Goal: Task Accomplishment & Management: Manage account settings

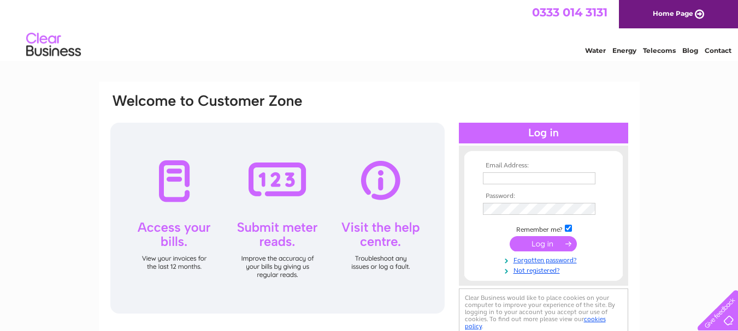
type input "[EMAIL_ADDRESS][DOMAIN_NAME]"
click at [531, 241] on input "submit" at bounding box center [542, 243] width 67 height 15
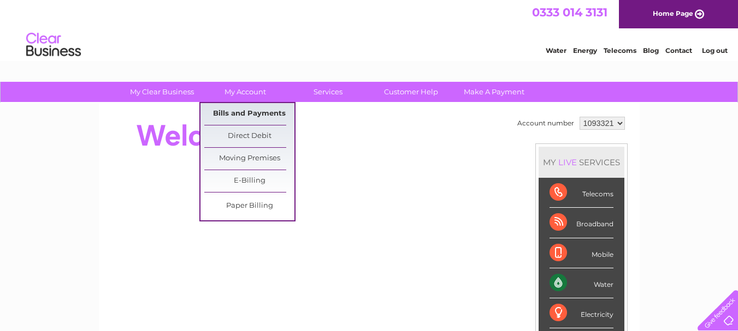
click at [239, 114] on link "Bills and Payments" at bounding box center [249, 114] width 90 height 22
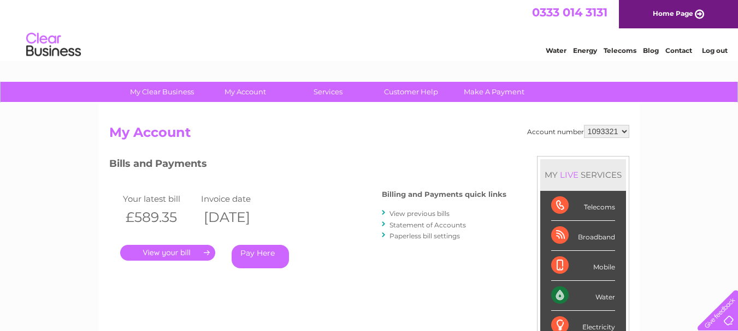
click at [406, 212] on link "View previous bills" at bounding box center [419, 214] width 60 height 8
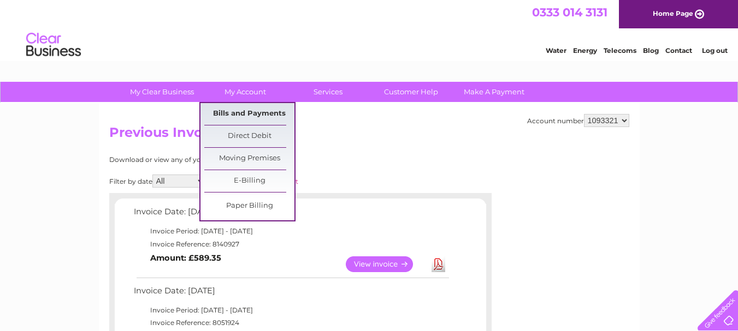
click at [252, 111] on link "Bills and Payments" at bounding box center [249, 114] width 90 height 22
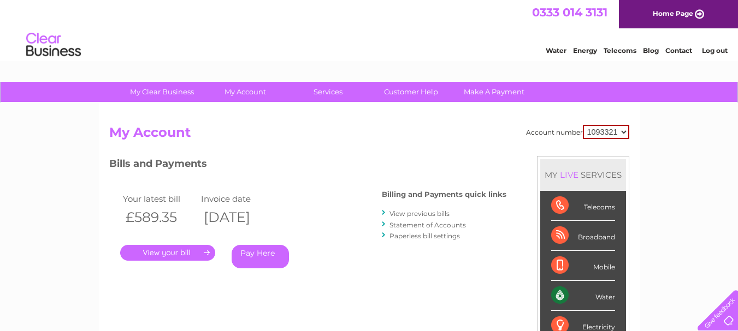
click at [406, 223] on link "Statement of Accounts" at bounding box center [427, 225] width 76 height 8
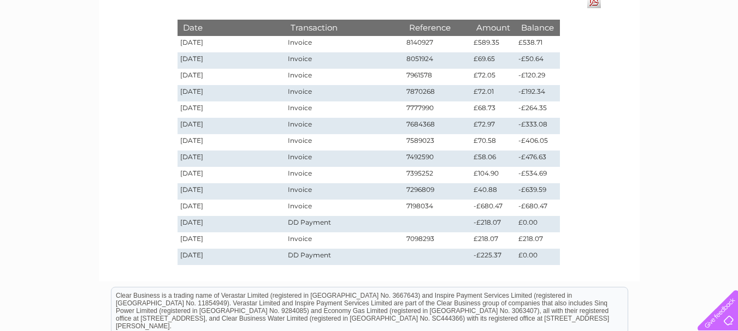
scroll to position [55, 0]
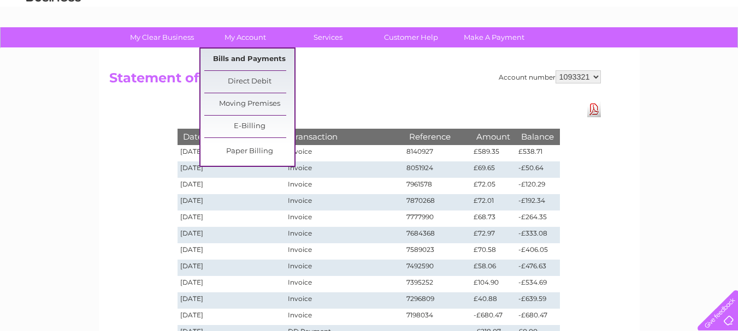
click at [243, 63] on link "Bills and Payments" at bounding box center [249, 60] width 90 height 22
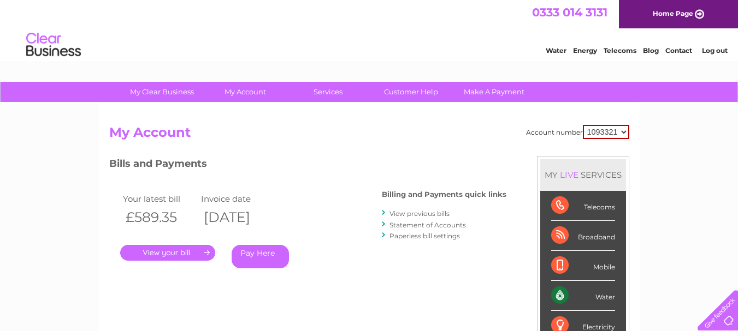
click at [431, 215] on link "View previous bills" at bounding box center [419, 214] width 60 height 8
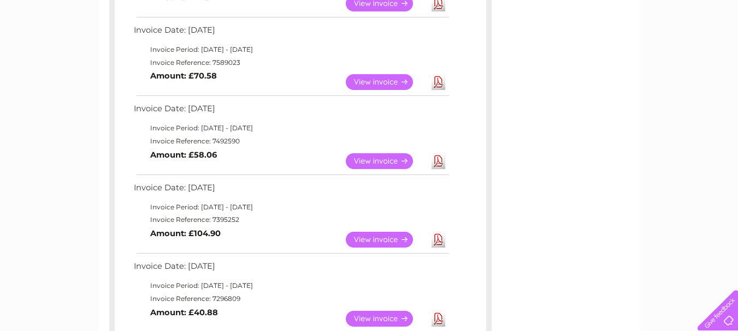
scroll to position [764, 0]
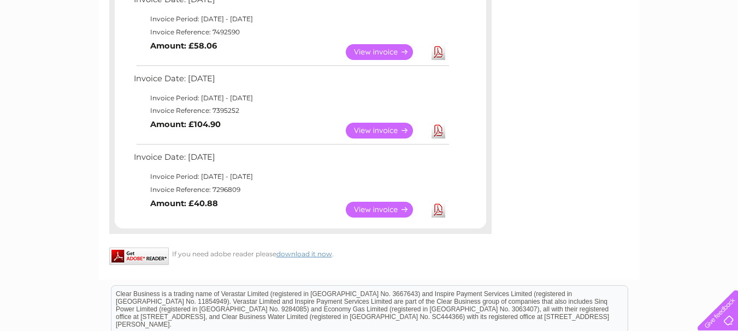
click at [366, 204] on link "View" at bounding box center [386, 210] width 80 height 16
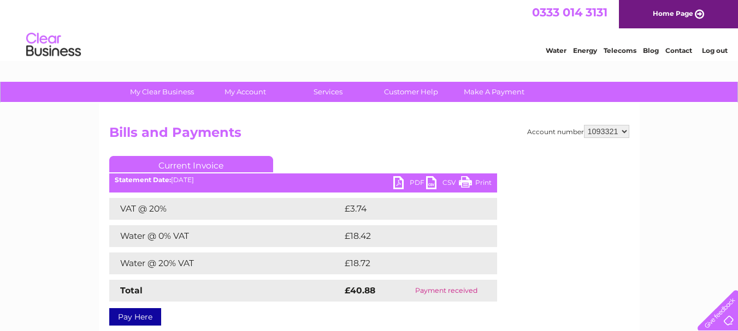
click at [408, 181] on link "PDF" at bounding box center [409, 184] width 33 height 16
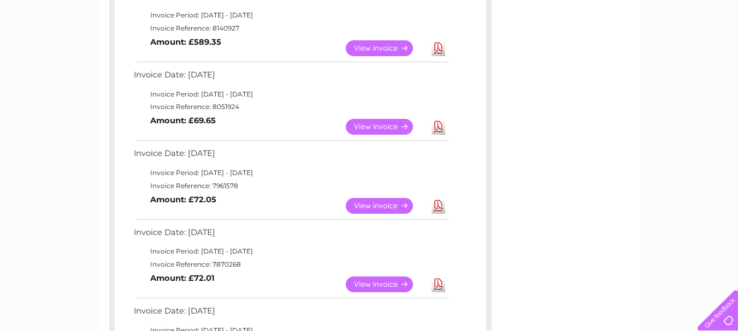
scroll to position [162, 0]
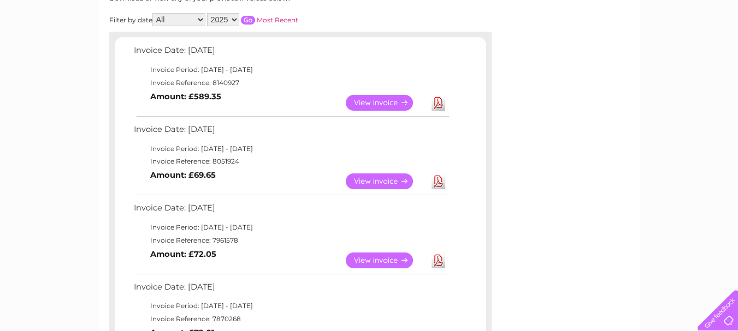
click at [387, 105] on link "View" at bounding box center [386, 103] width 80 height 16
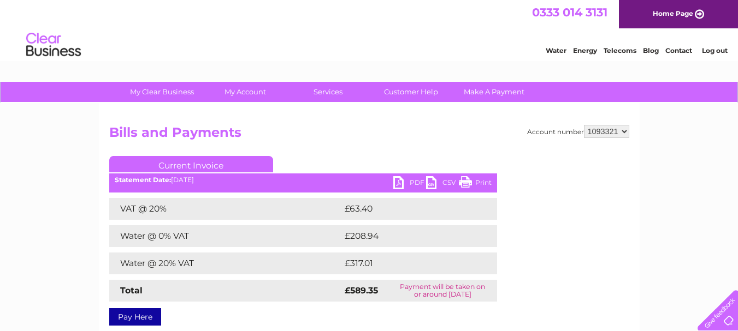
click at [397, 182] on link "PDF" at bounding box center [409, 184] width 33 height 16
